Goal: Task Accomplishment & Management: Manage account settings

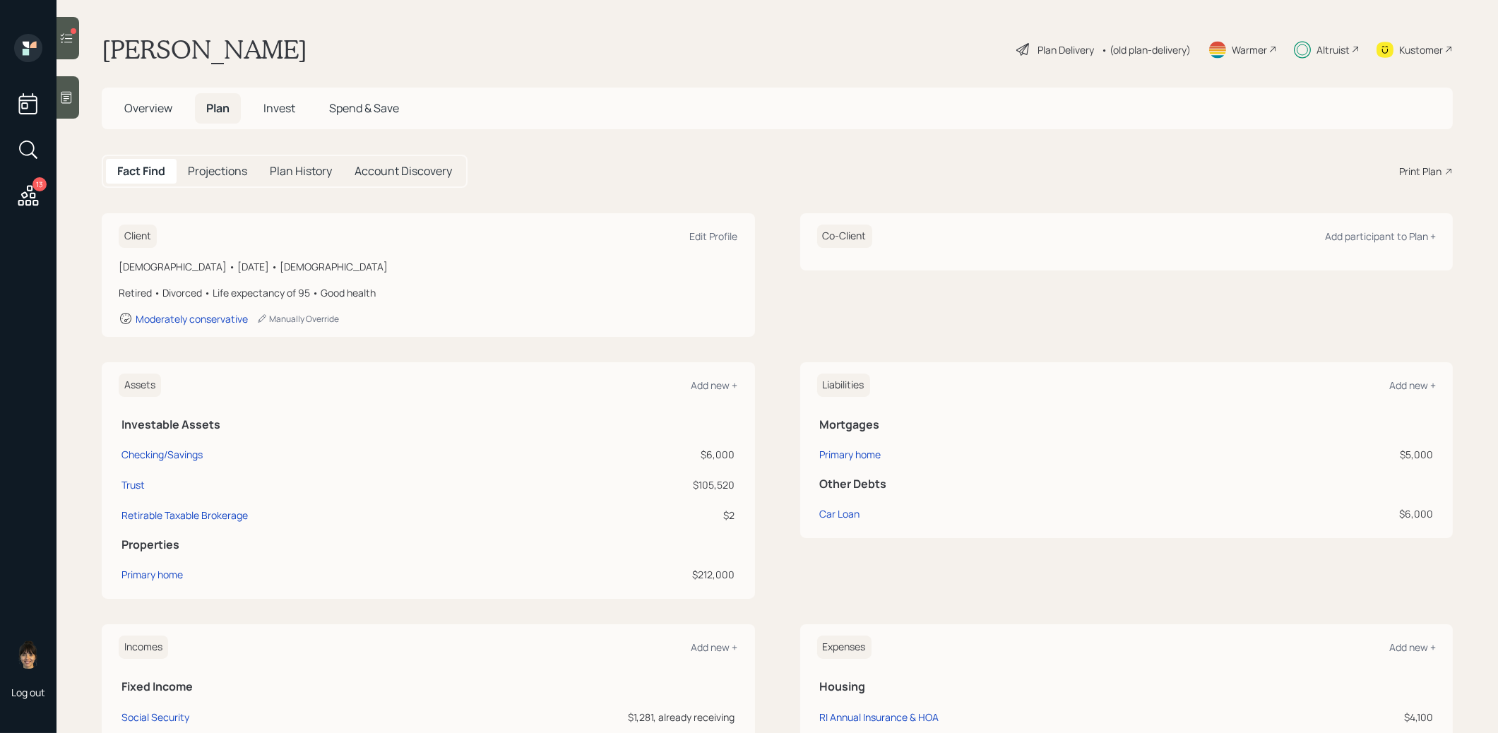
click at [280, 112] on span "Invest" at bounding box center [279, 108] width 32 height 16
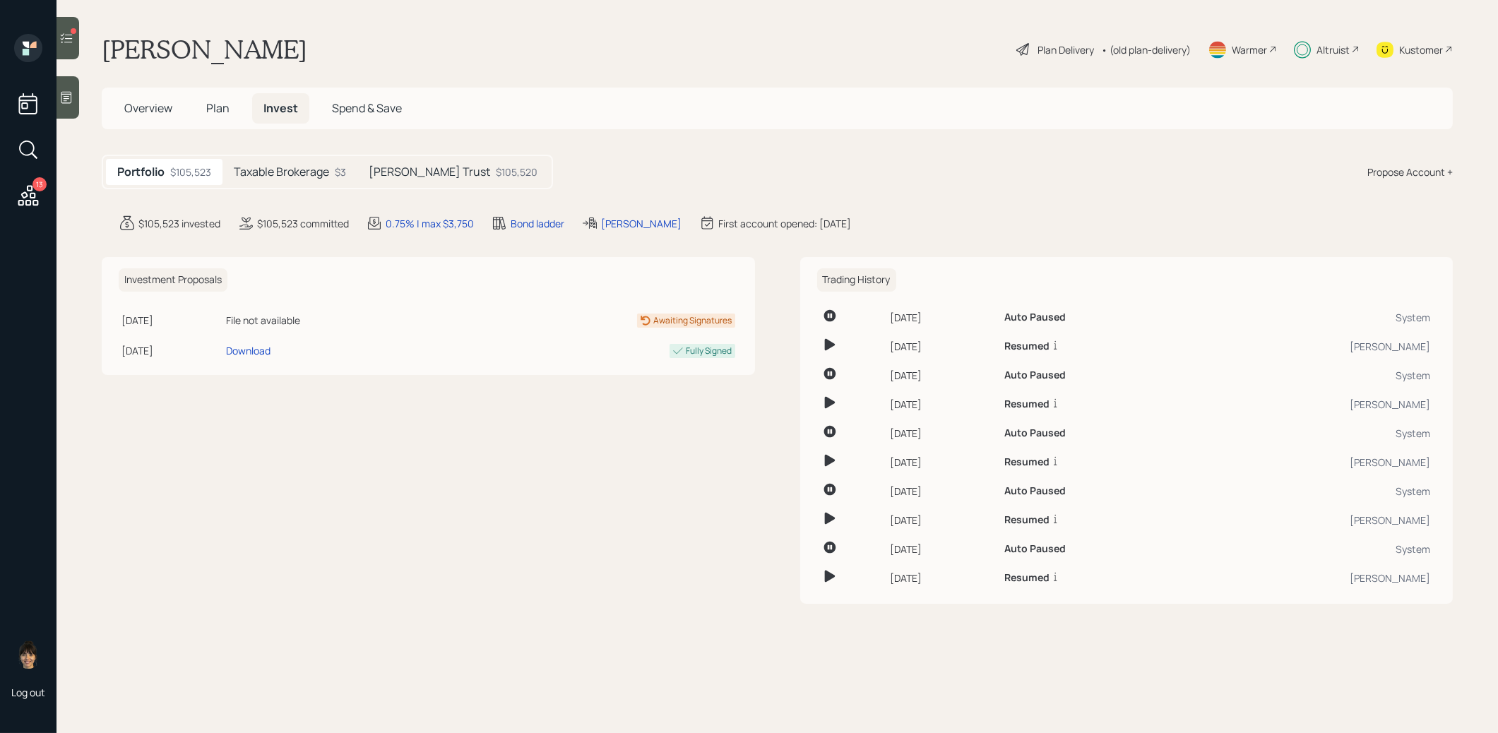
click at [293, 168] on h5 "Taxable Brokerage" at bounding box center [281, 171] width 95 height 13
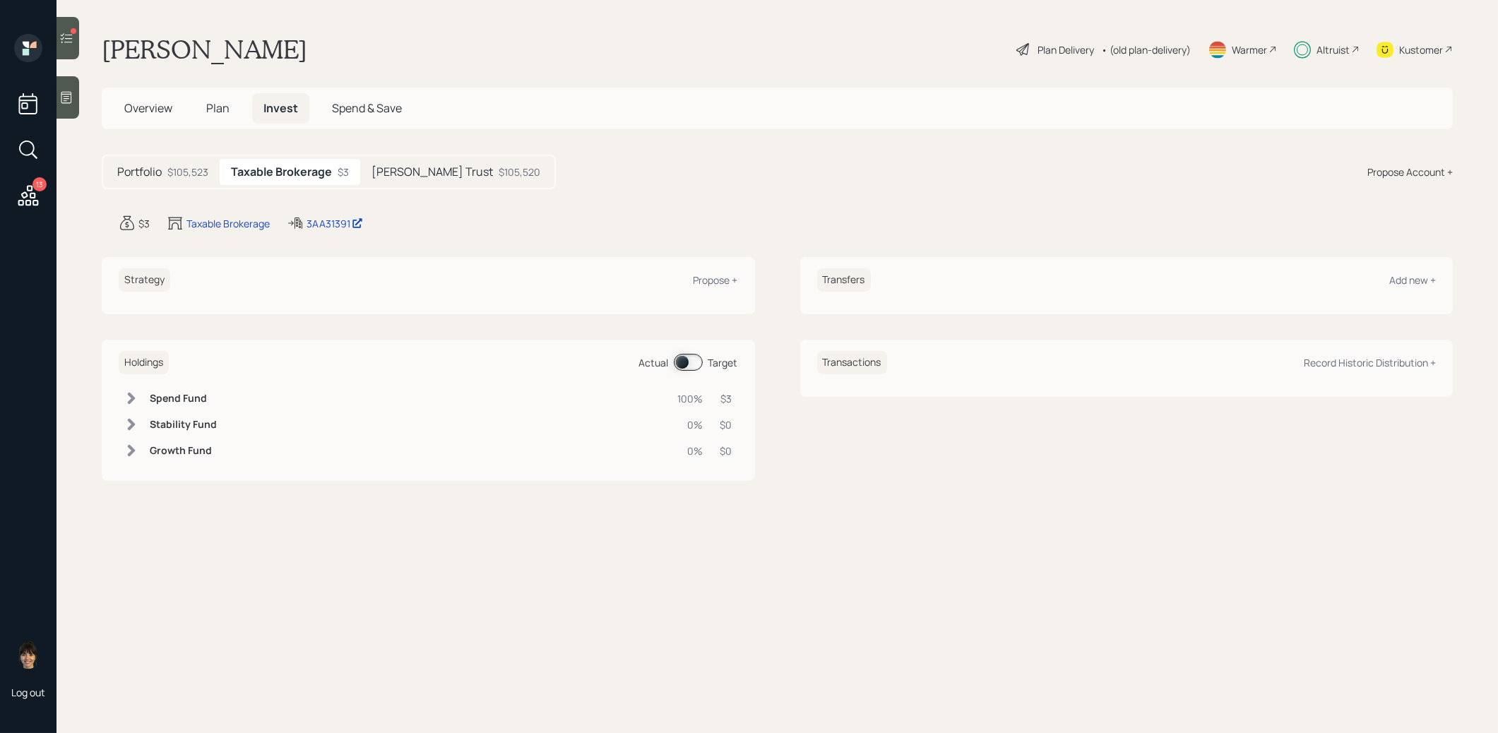
click at [424, 172] on h5 "[PERSON_NAME] Trust" at bounding box center [431, 171] width 121 height 13
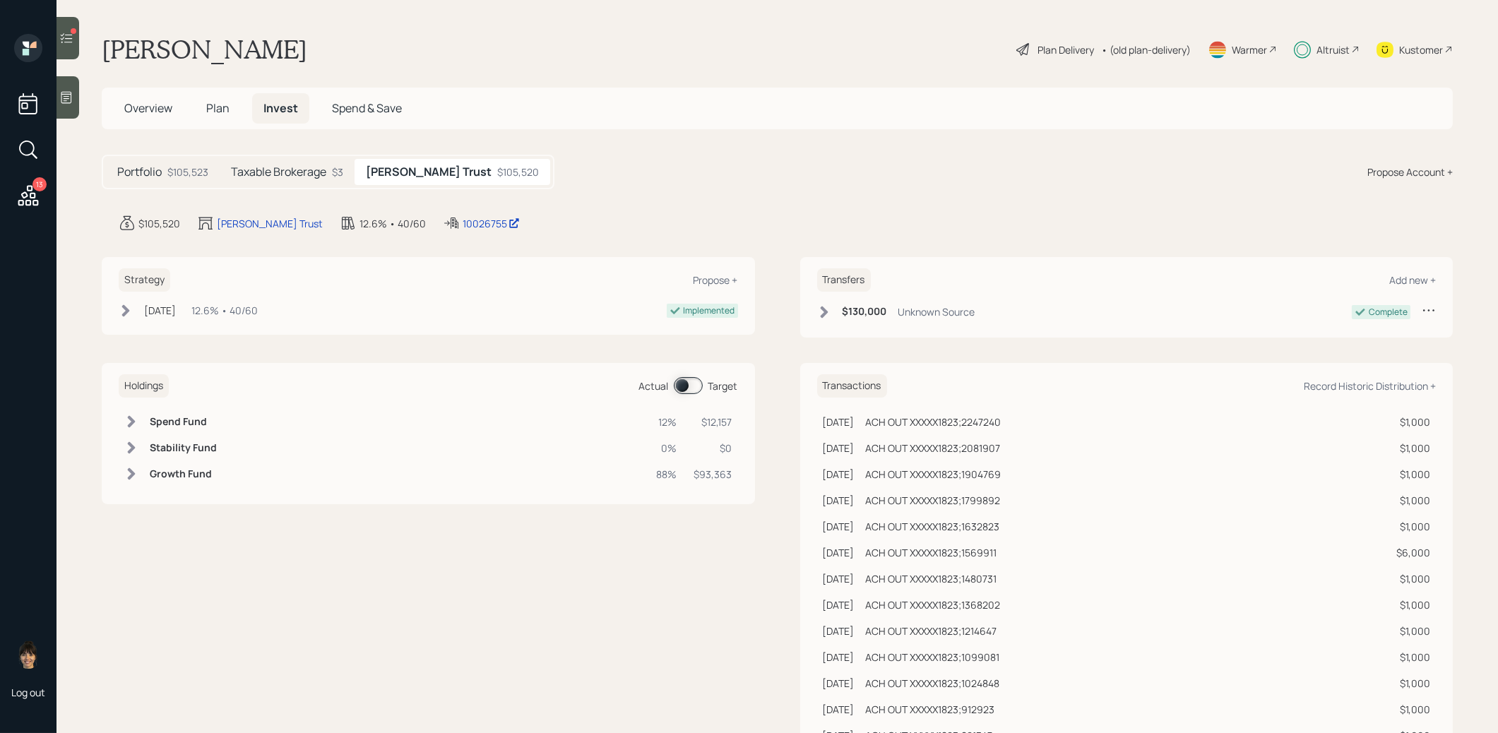
click at [126, 170] on h5 "Portfolio" at bounding box center [139, 171] width 44 height 13
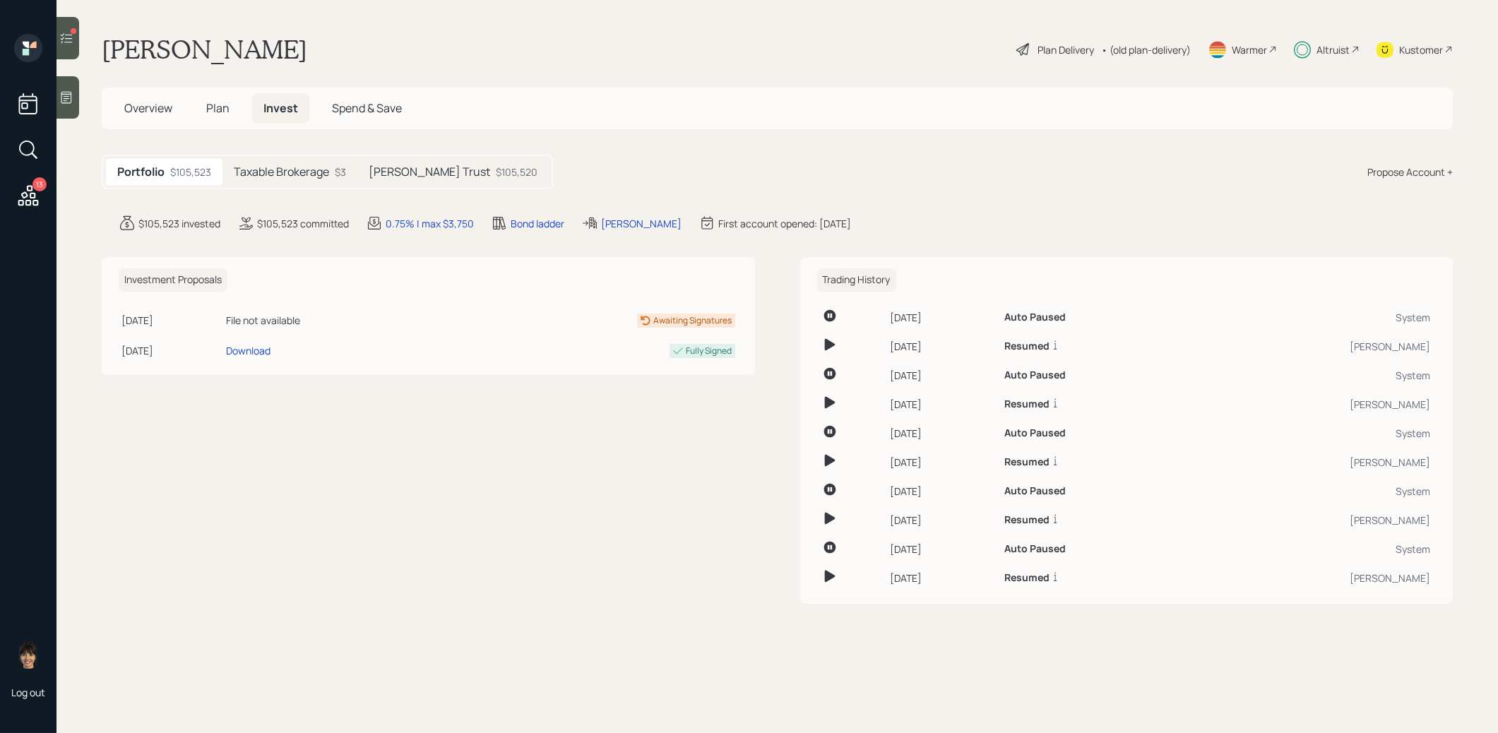
click at [68, 40] on icon at bounding box center [66, 38] width 14 height 14
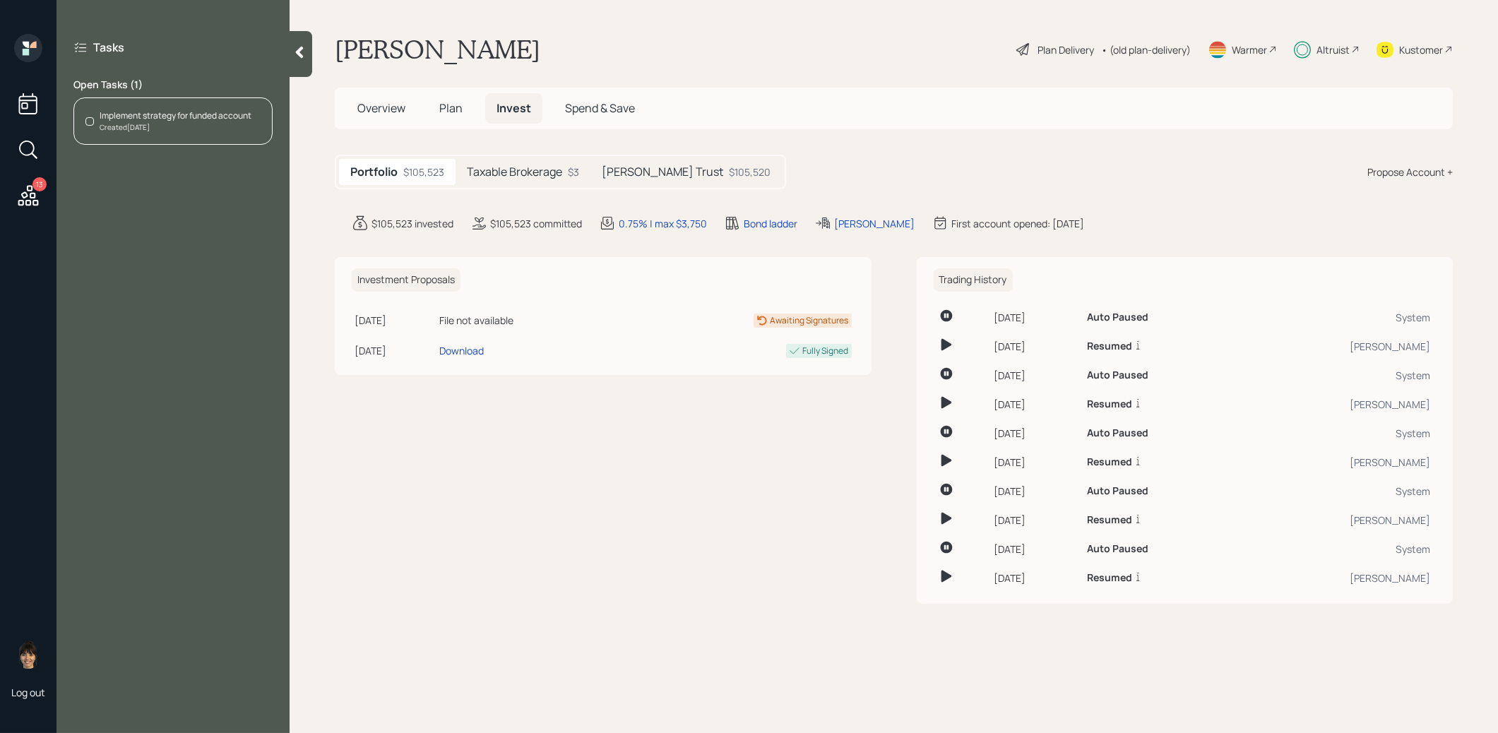
click at [122, 124] on div "Created [DATE]" at bounding box center [176, 127] width 152 height 11
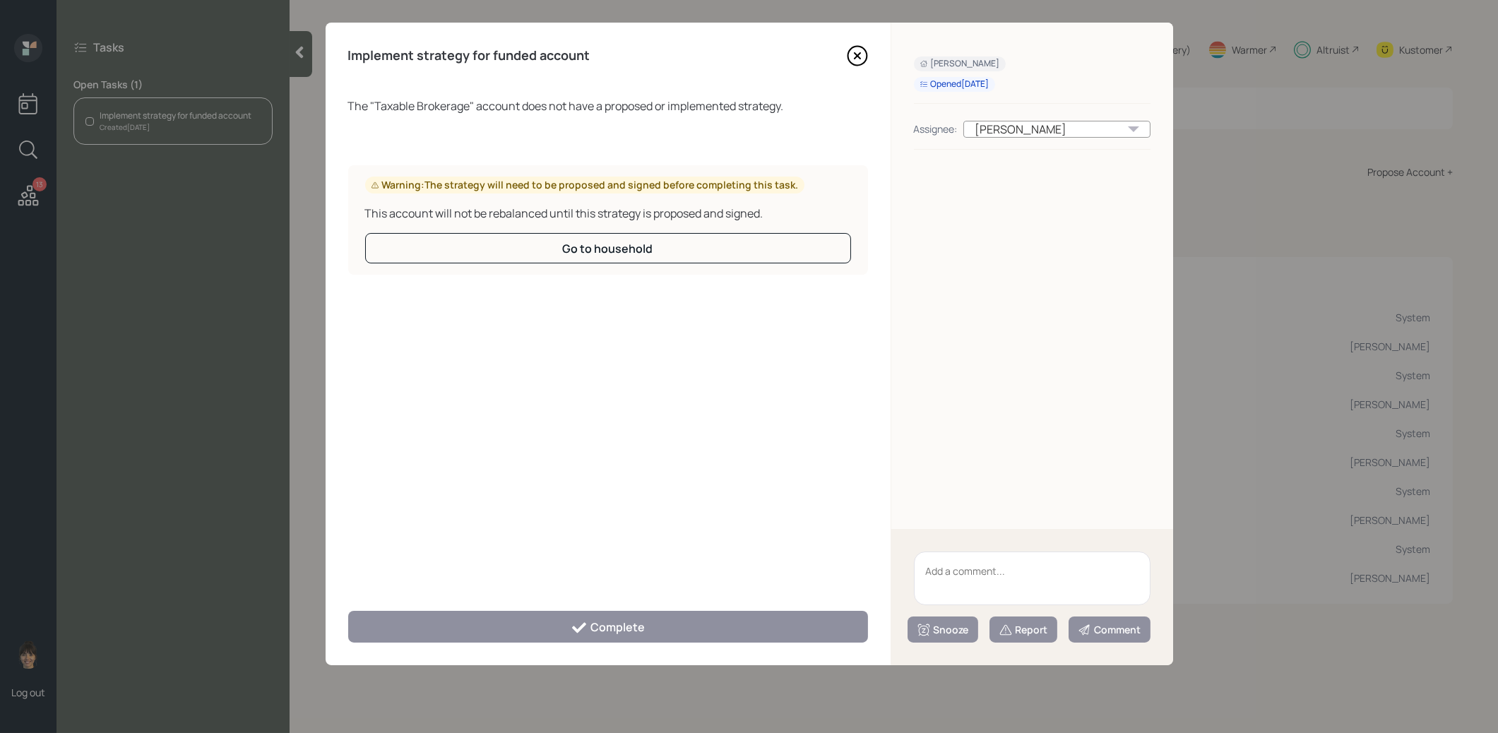
click at [860, 52] on icon at bounding box center [857, 55] width 21 height 21
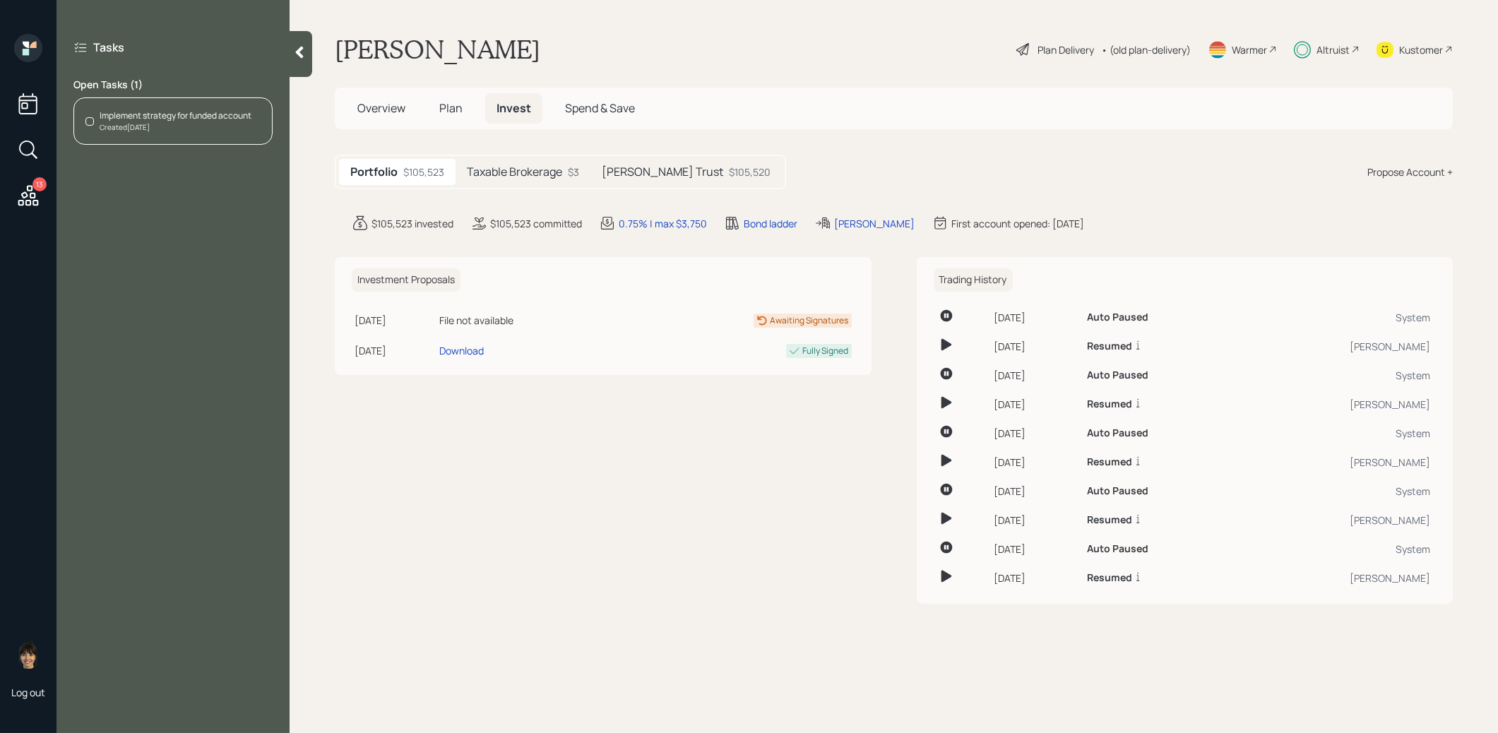
click at [522, 165] on h5 "Taxable Brokerage" at bounding box center [514, 171] width 95 height 13
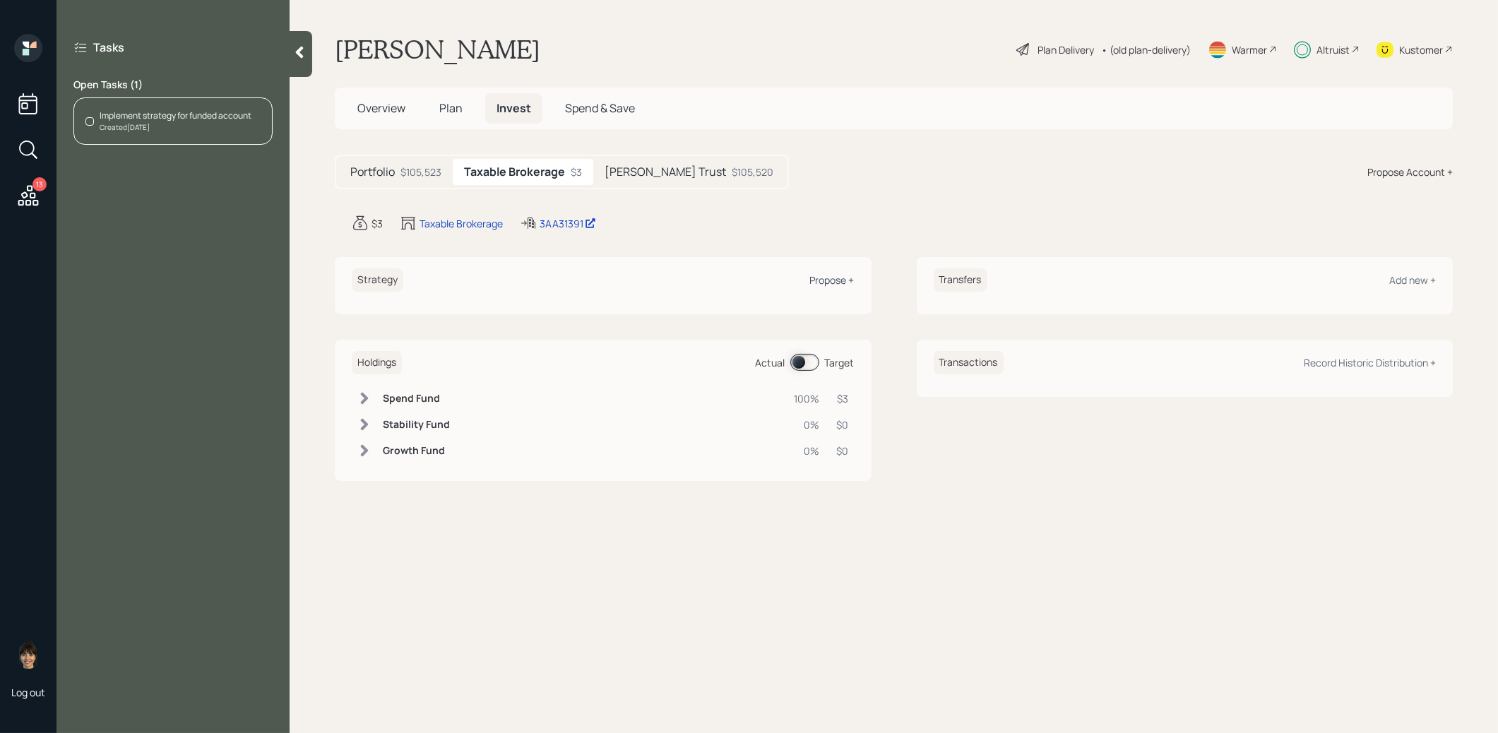
click at [827, 280] on div "Propose +" at bounding box center [832, 279] width 44 height 13
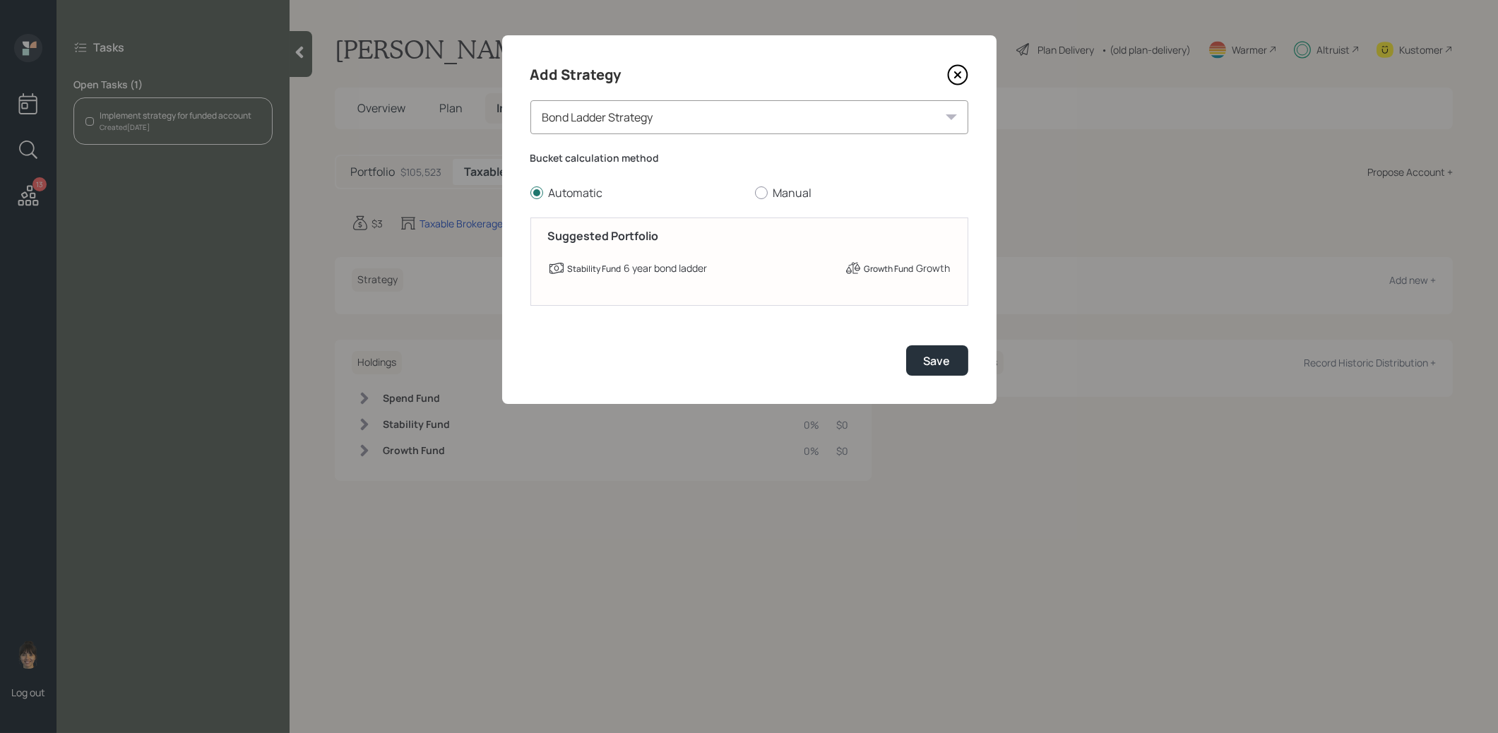
click at [789, 120] on div "Bond Ladder Strategy" at bounding box center [749, 117] width 438 height 34
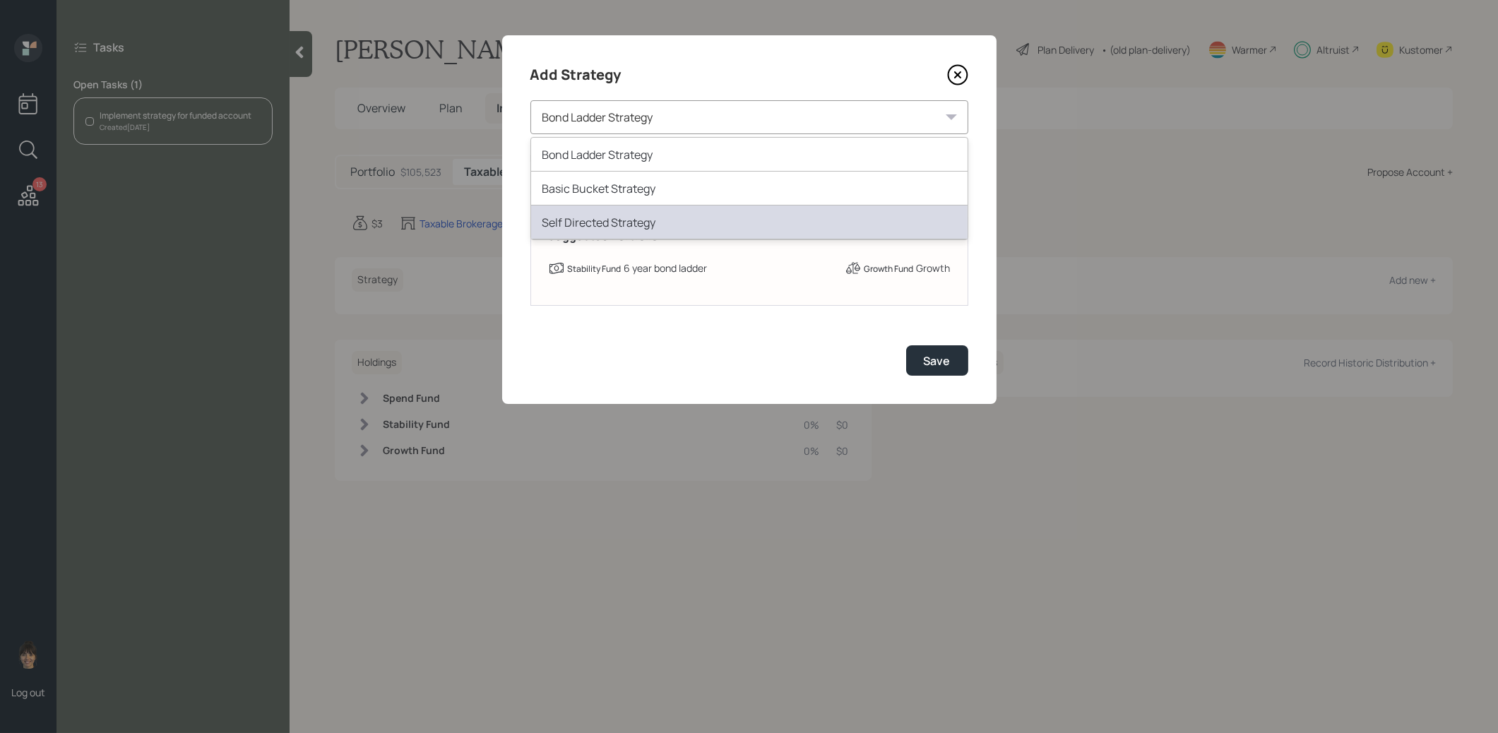
click at [710, 226] on div "Self Directed Strategy" at bounding box center [749, 223] width 436 height 34
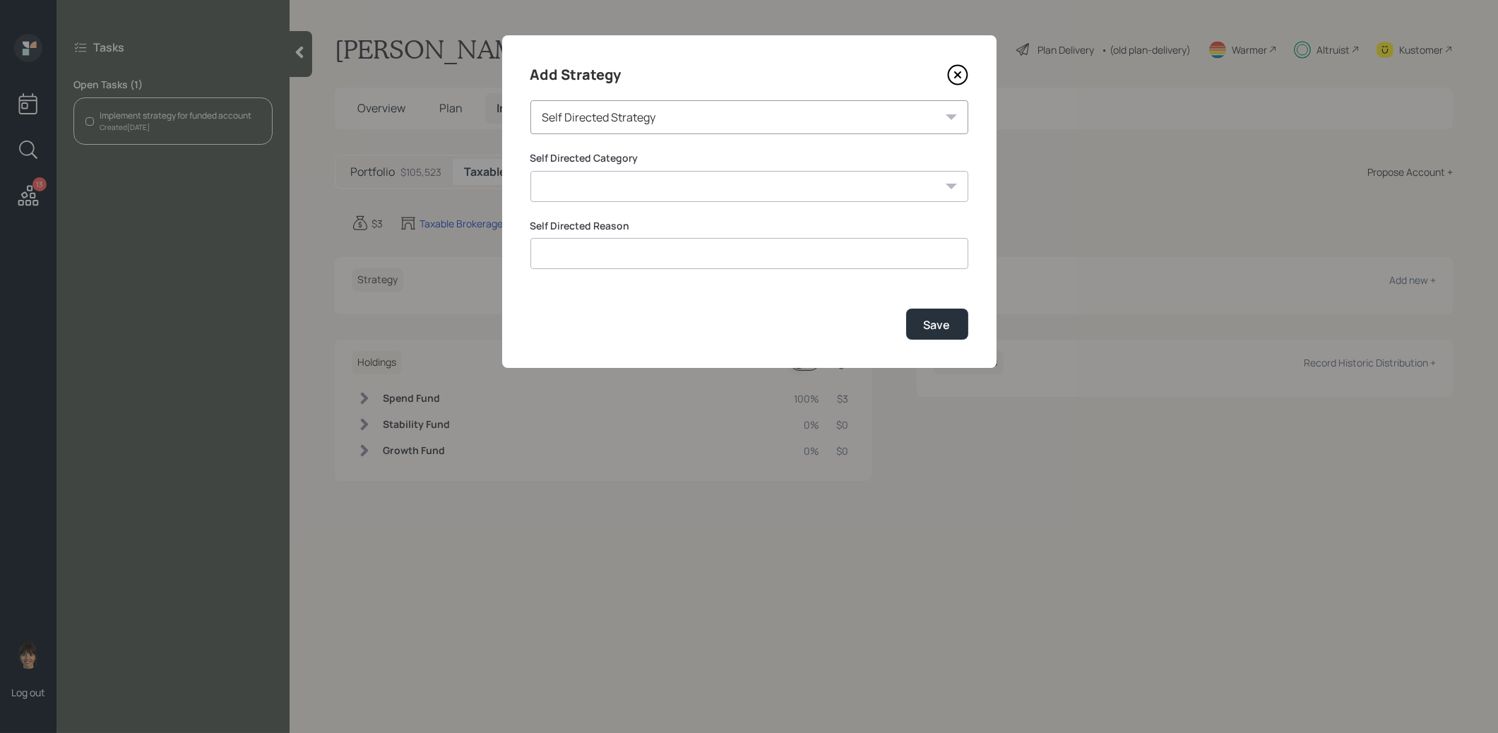
click at [701, 186] on select "Inherited IRA Legacy or Client Directed Holdings Other" at bounding box center [749, 186] width 438 height 31
select select "other"
click at [530, 171] on select "Inherited IRA Legacy or Client Directed Holdings Other" at bounding box center [749, 186] width 438 height 31
click at [670, 255] on input at bounding box center [749, 253] width 438 height 31
type input "Closed/Empty"
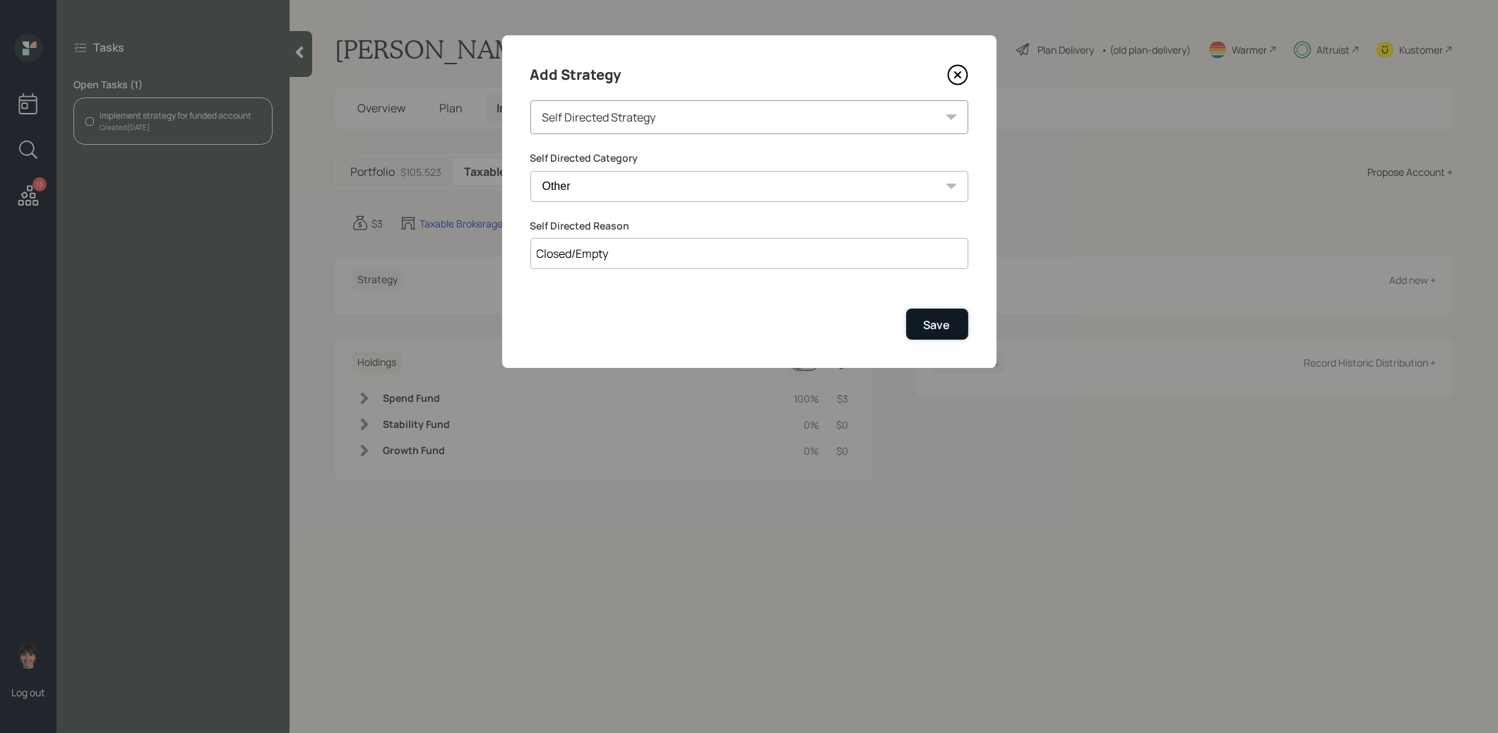
click at [935, 323] on div "Save" at bounding box center [937, 325] width 27 height 16
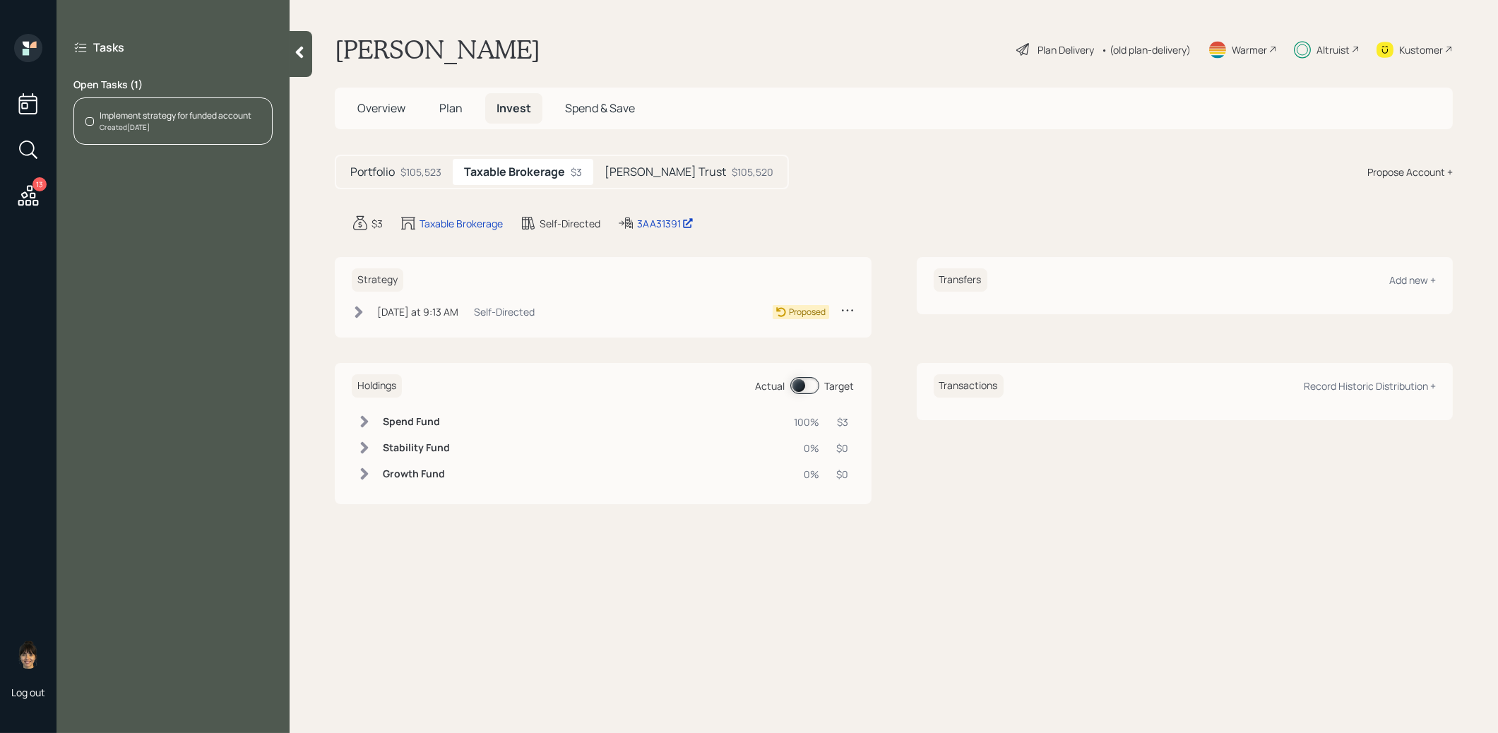
click at [359, 309] on icon at bounding box center [359, 312] width 8 height 12
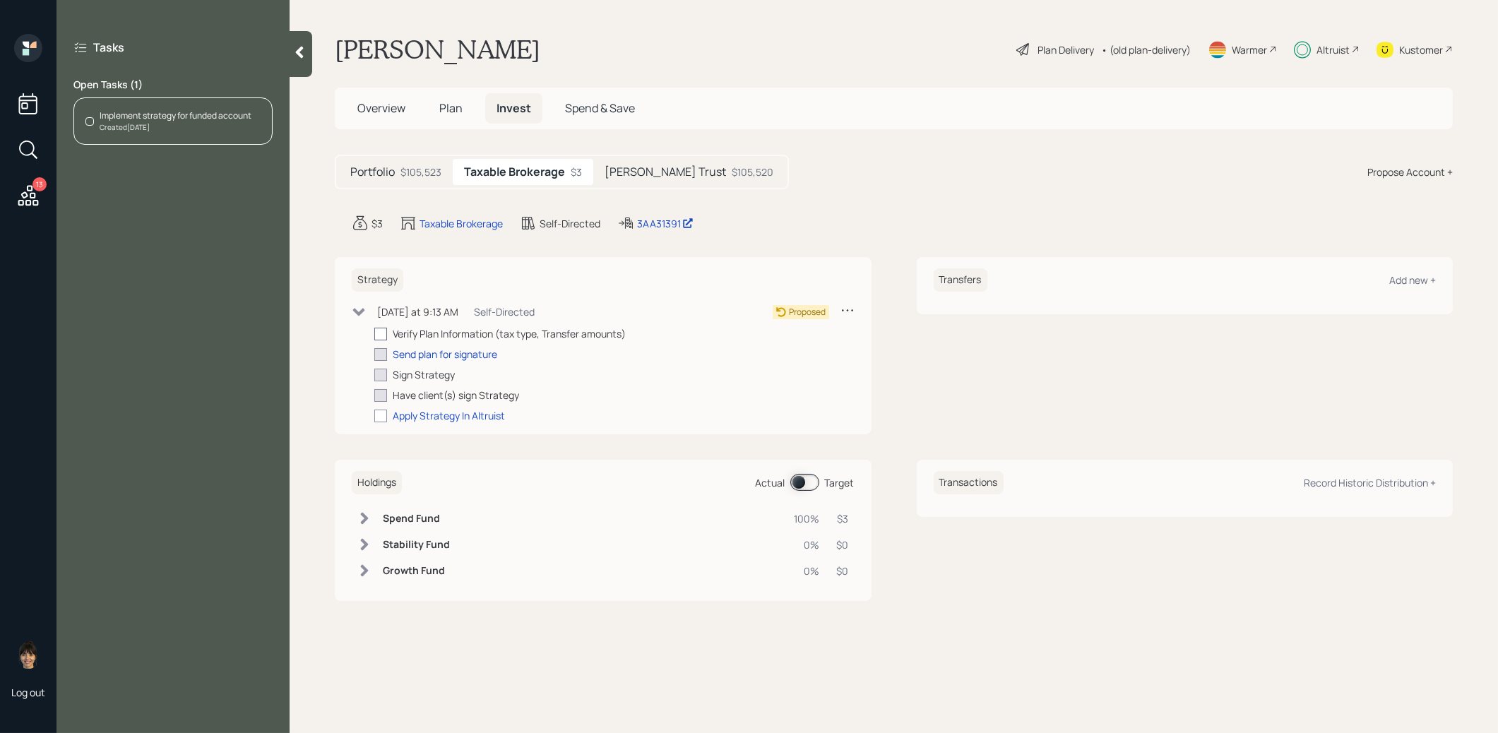
click at [381, 333] on div at bounding box center [380, 334] width 13 height 13
click at [374, 333] on input "checkbox" at bounding box center [374, 333] width 1 height 1
checkbox input "true"
click at [356, 310] on icon at bounding box center [359, 312] width 12 height 8
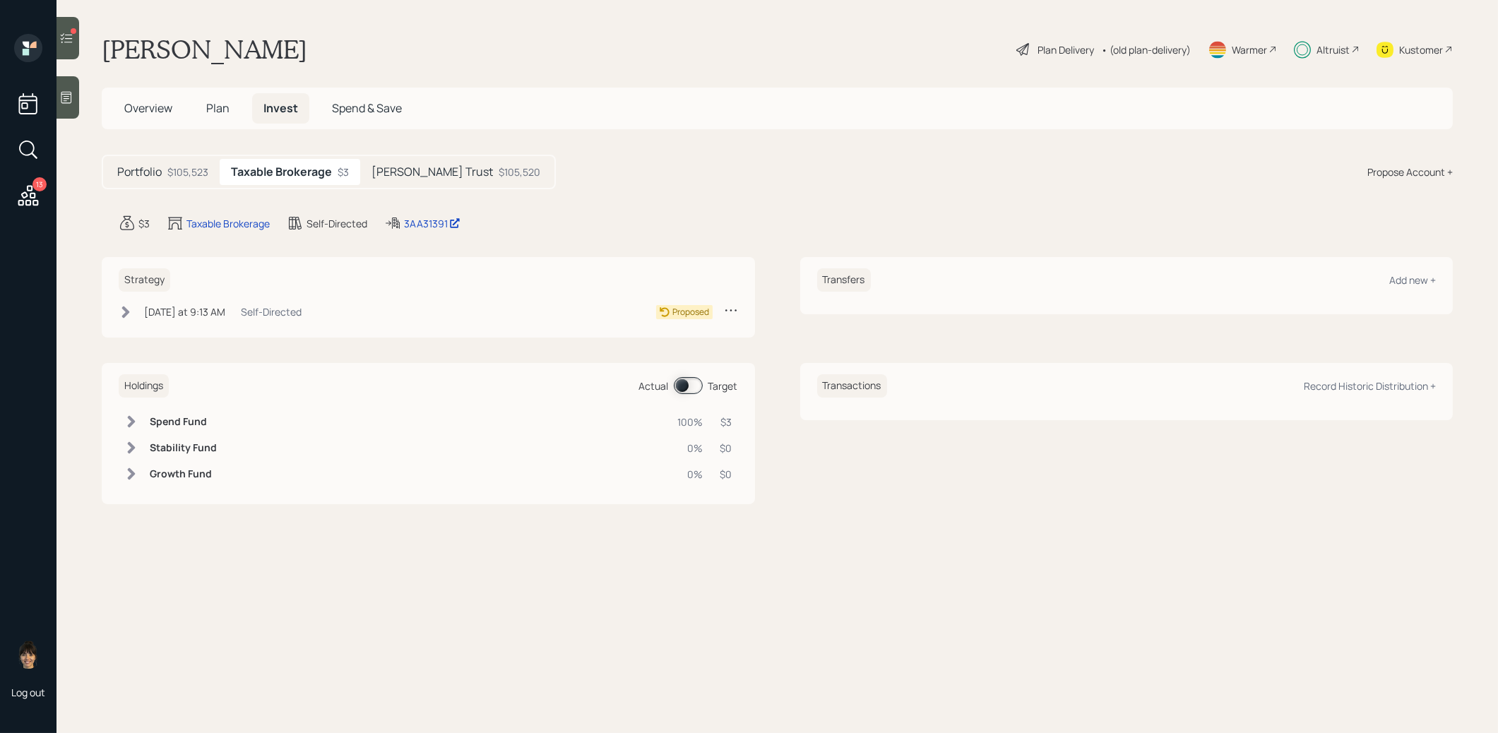
click at [28, 188] on icon at bounding box center [28, 195] width 20 height 20
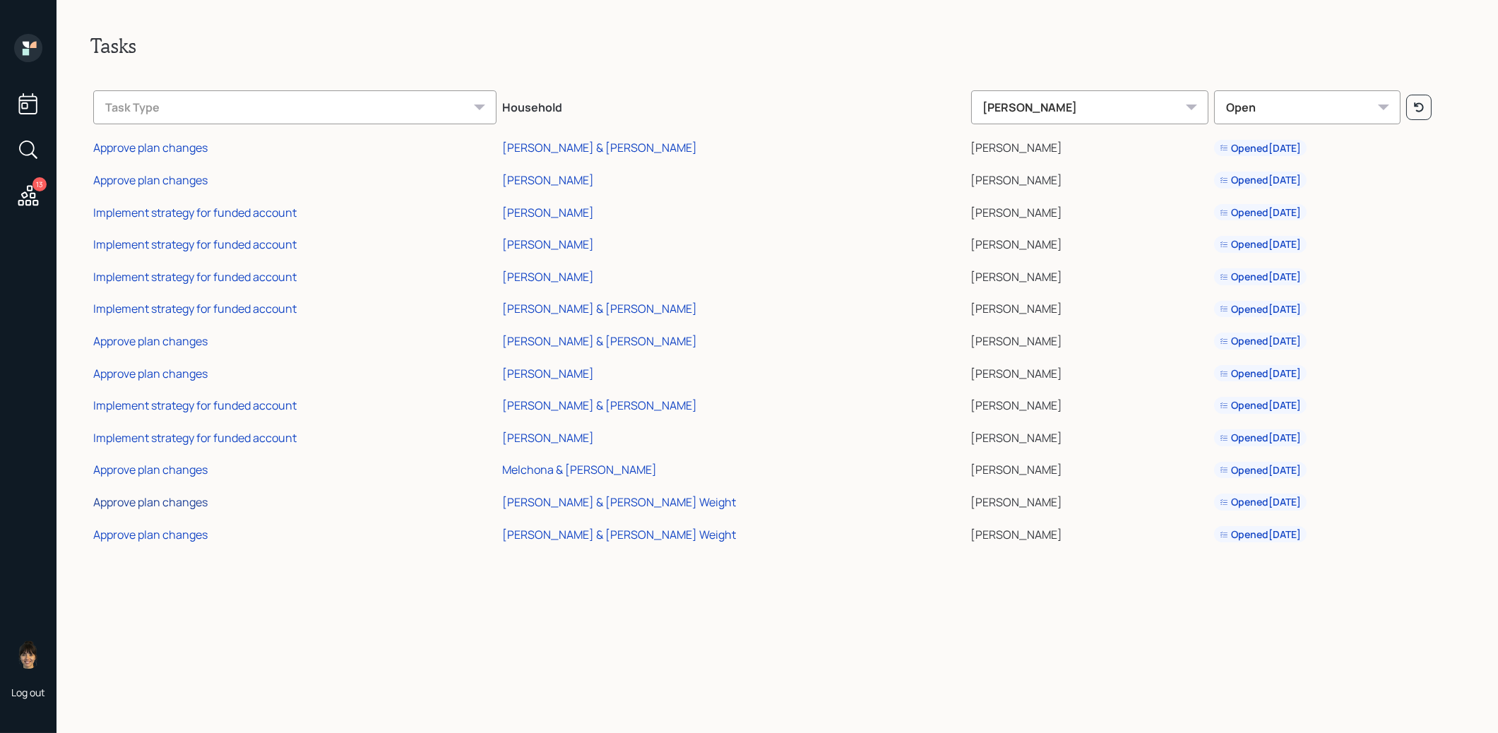
click at [195, 502] on div "Approve plan changes" at bounding box center [150, 502] width 114 height 16
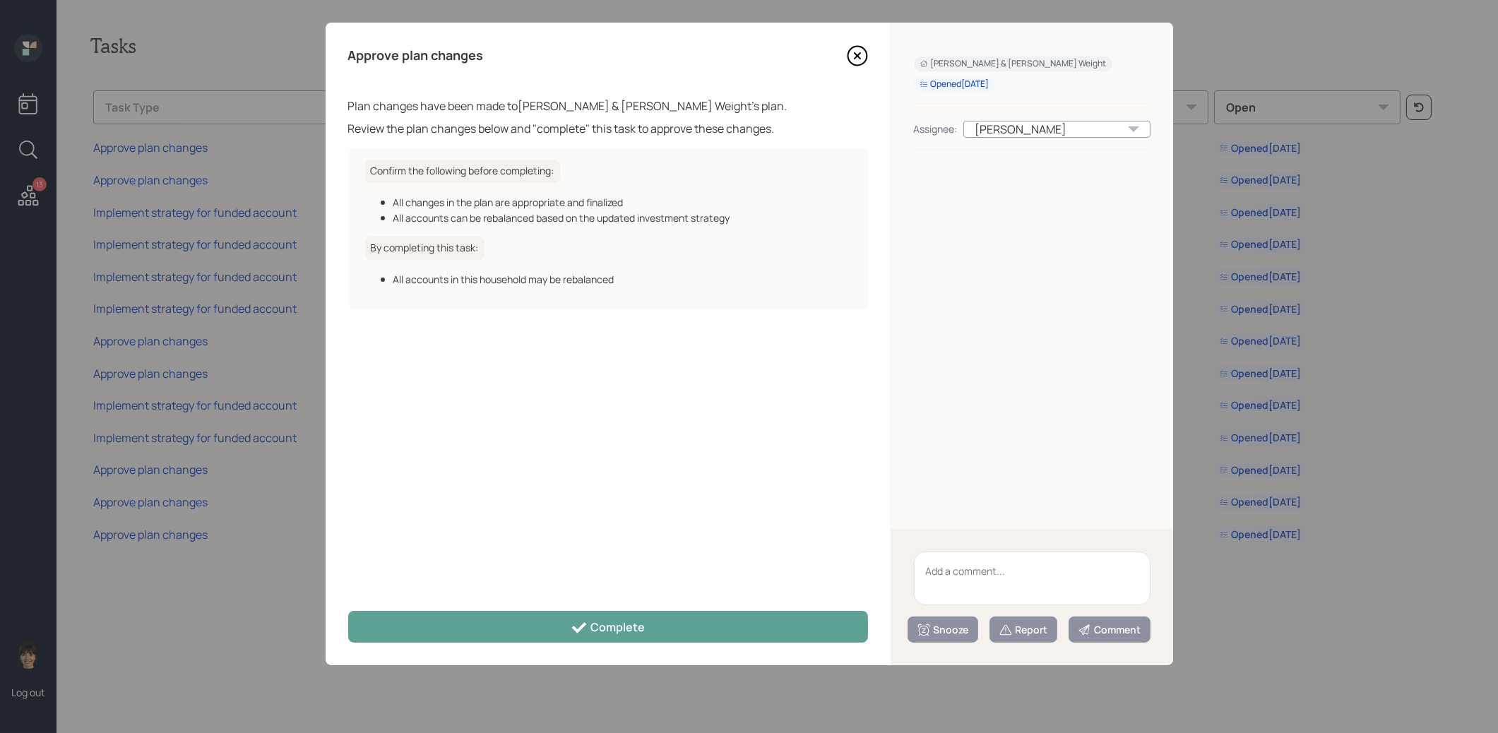
click at [855, 59] on icon at bounding box center [857, 55] width 21 height 21
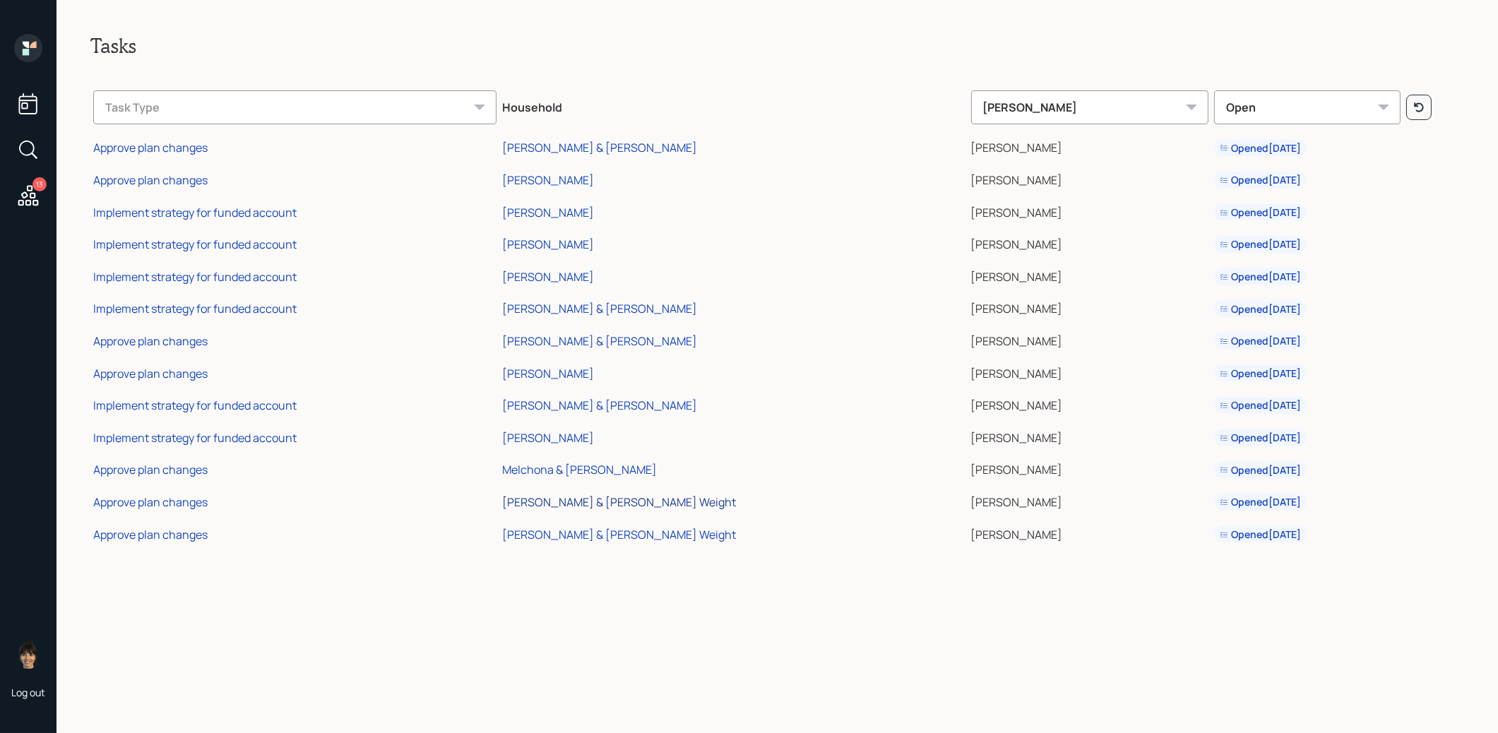
click at [653, 500] on div "Chandler & Whitney Weight" at bounding box center [619, 502] width 234 height 16
